Goal: Information Seeking & Learning: Learn about a topic

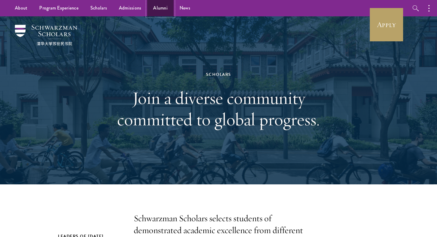
click at [148, 9] on link "Alumni" at bounding box center [160, 8] width 26 height 16
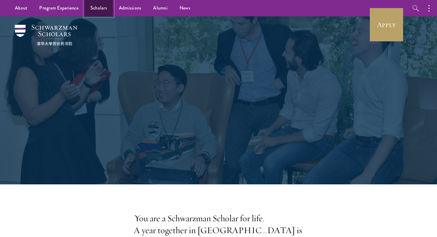
click at [98, 10] on link "Scholars" at bounding box center [98, 8] width 29 height 16
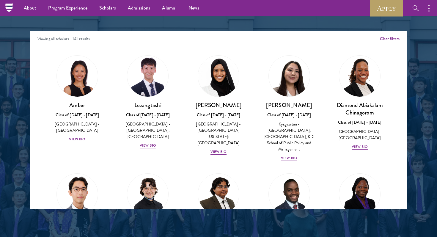
scroll to position [726, 0]
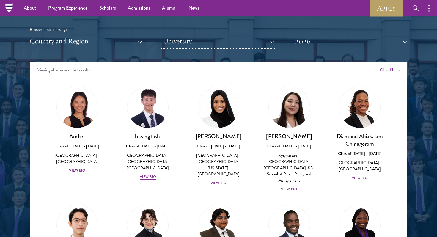
drag, startPoint x: 181, startPoint y: 48, endPoint x: 185, endPoint y: 50, distance: 4.4
click at [185, 50] on div "Scholar Directory Congratulations and welcome to the Schwarzman Scholars Class …" at bounding box center [218, 89] width 377 height 302
click at [186, 44] on button "University" at bounding box center [218, 41] width 112 height 12
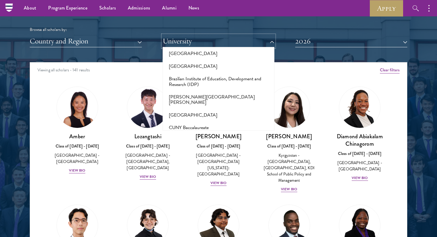
scroll to position [531, 0]
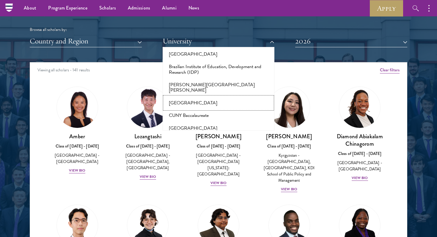
click at [185, 97] on button "[GEOGRAPHIC_DATA]" at bounding box center [218, 103] width 108 height 12
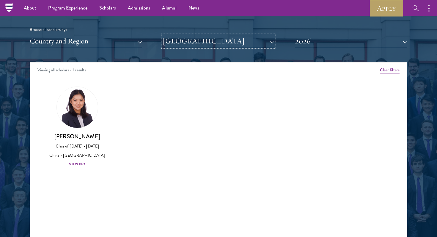
click at [193, 47] on button "[GEOGRAPHIC_DATA]" at bounding box center [218, 41] width 112 height 12
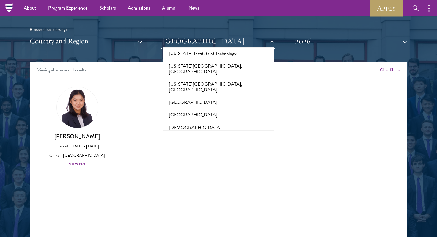
scroll to position [618, 0]
click at [198, 97] on button "[GEOGRAPHIC_DATA]" at bounding box center [218, 103] width 108 height 12
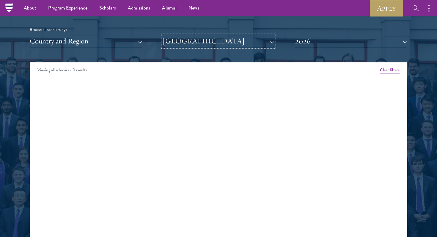
click at [203, 42] on button "[GEOGRAPHIC_DATA]" at bounding box center [218, 41] width 112 height 12
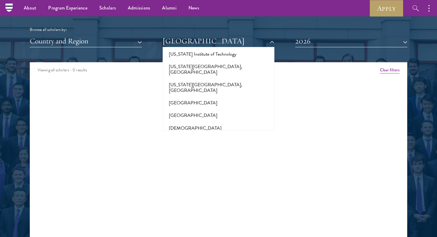
click at [202, 140] on button "[GEOGRAPHIC_DATA]" at bounding box center [218, 146] width 108 height 12
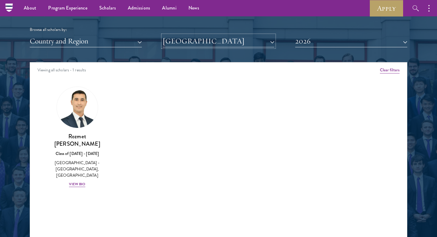
click at [209, 43] on button "[GEOGRAPHIC_DATA]" at bounding box center [218, 41] width 112 height 12
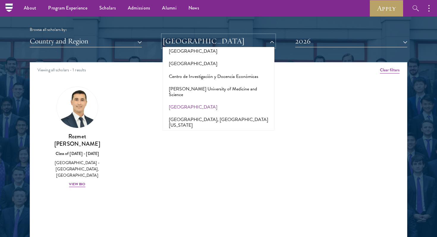
scroll to position [763, 0]
click at [212, 131] on button "Claremont [PERSON_NAME][GEOGRAPHIC_DATA]" at bounding box center [218, 140] width 108 height 18
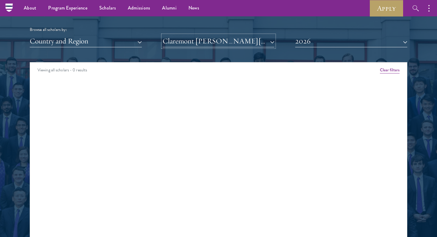
click at [212, 40] on button "Claremont [PERSON_NAME][GEOGRAPHIC_DATA]" at bounding box center [218, 41] width 112 height 12
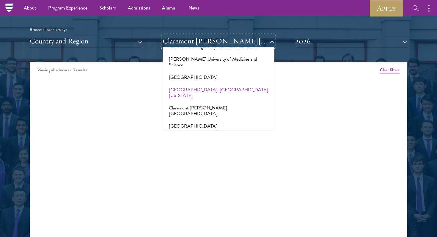
scroll to position [809, 0]
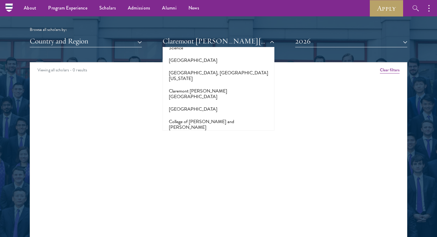
click at [213, 146] on button "[GEOGRAPHIC_DATA]" at bounding box center [218, 152] width 108 height 12
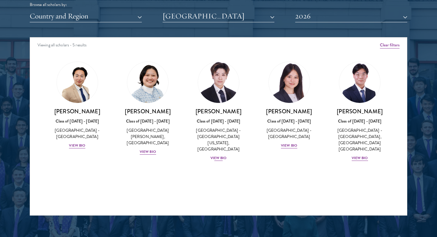
scroll to position [752, 0]
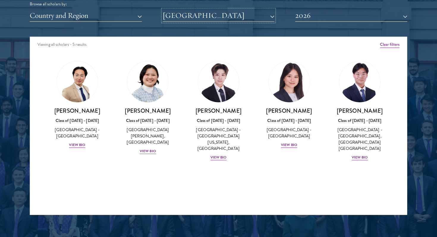
click at [183, 13] on button "[GEOGRAPHIC_DATA]" at bounding box center [218, 16] width 112 height 12
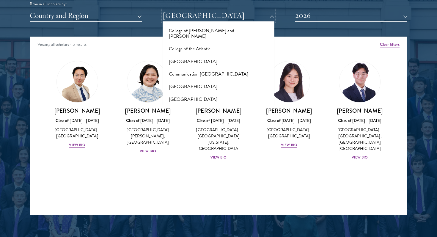
scroll to position [875, 0]
click at [189, 105] on button "[GEOGRAPHIC_DATA]" at bounding box center [218, 111] width 108 height 12
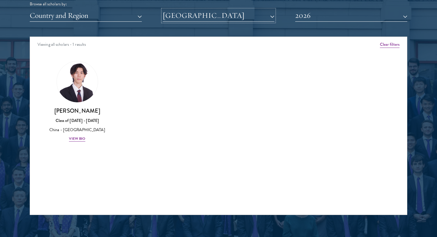
click at [197, 16] on button "[GEOGRAPHIC_DATA]" at bounding box center [218, 16] width 112 height 12
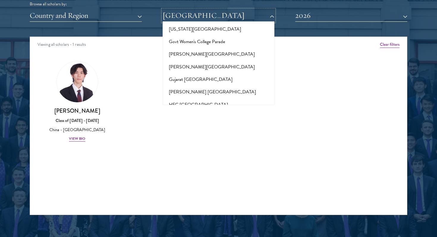
scroll to position [1402, 0]
click at [188, 148] on button "[GEOGRAPHIC_DATA]" at bounding box center [218, 154] width 108 height 12
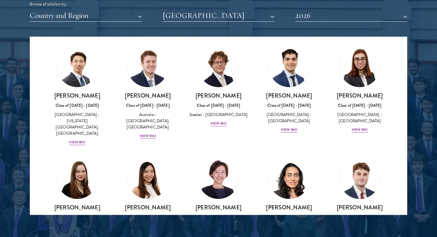
scroll to position [12, 0]
